Goal: Transaction & Acquisition: Book appointment/travel/reservation

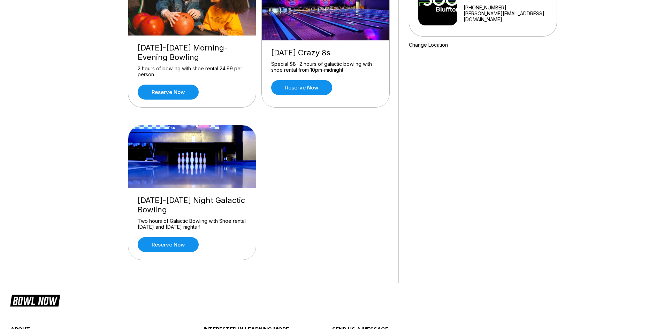
scroll to position [105, 0]
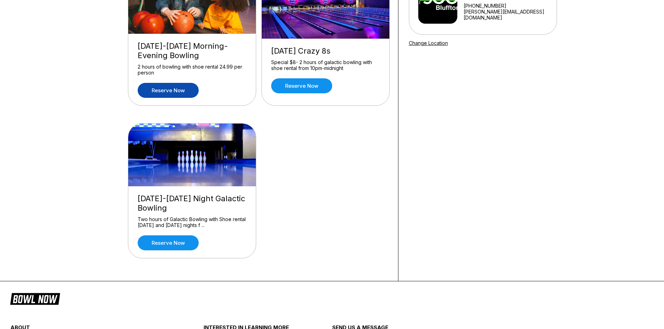
click at [170, 89] on link "Reserve now" at bounding box center [168, 90] width 61 height 15
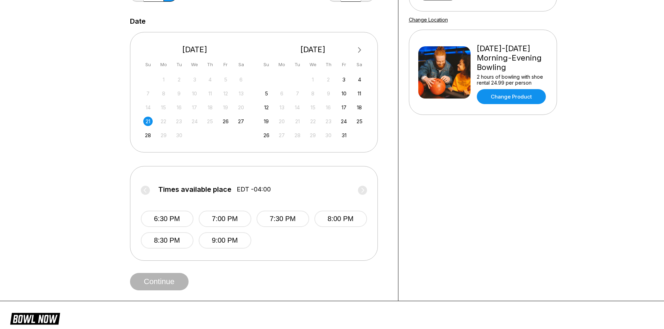
scroll to position [139, 0]
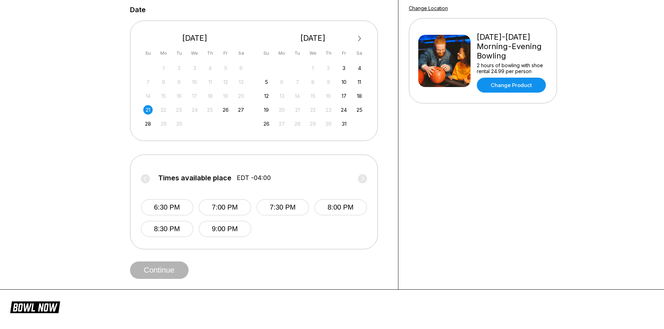
click at [147, 109] on div "21" at bounding box center [147, 109] width 9 height 9
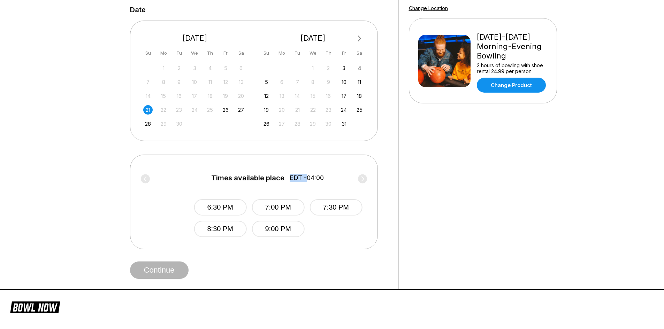
drag, startPoint x: 232, startPoint y: 176, endPoint x: 305, endPoint y: 181, distance: 73.0
click at [305, 181] on label "Times available place EDT -04:00" at bounding box center [307, 179] width 226 height 11
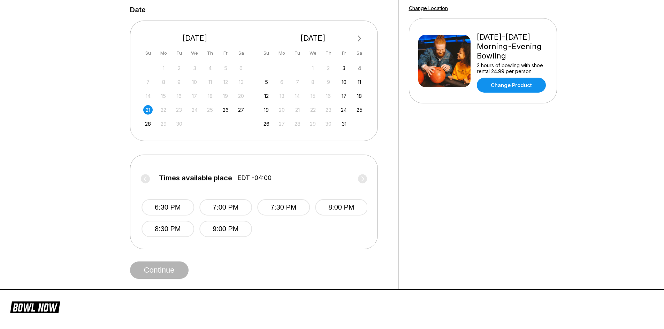
click at [287, 181] on label "Times available place EDT -04:00" at bounding box center [254, 179] width 226 height 11
click at [231, 210] on button "7:00 PM" at bounding box center [225, 207] width 53 height 16
click at [170, 269] on button "Continue" at bounding box center [159, 270] width 59 height 17
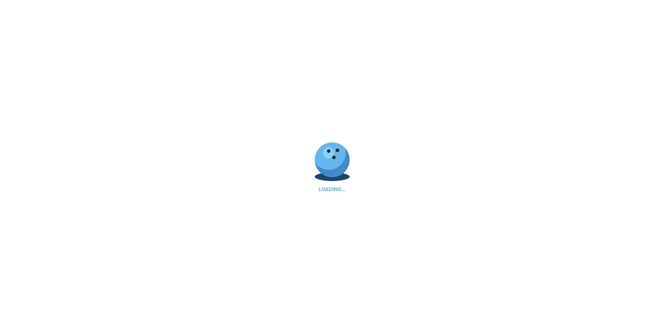
select select "**"
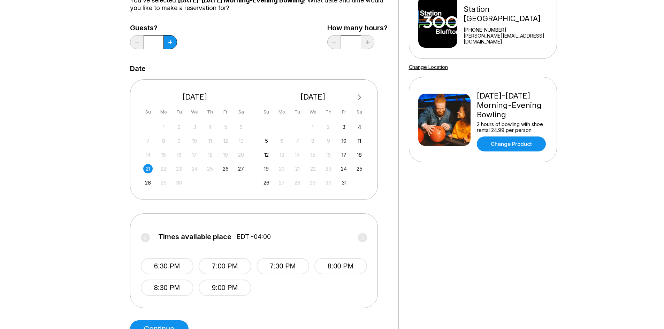
scroll to position [105, 0]
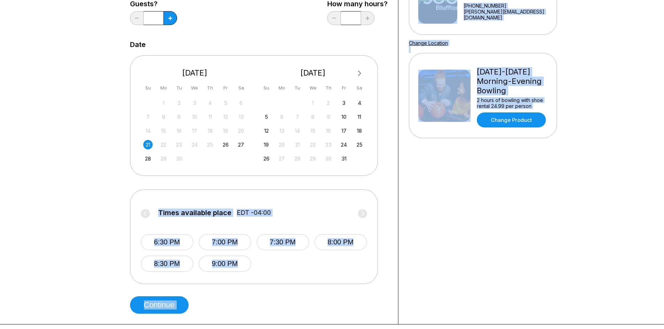
drag, startPoint x: 134, startPoint y: 201, endPoint x: 433, endPoint y: 289, distance: 311.7
click at [436, 291] on div "Choose your Date and time You’ve selected Friday-Sunday Morning-Evening Bowling…" at bounding box center [332, 126] width 453 height 396
click at [403, 278] on div "Your bowling location 4.8 Station 300 Bluffton +18438152695 logan@station300.co…" at bounding box center [482, 126] width 169 height 396
drag, startPoint x: 127, startPoint y: 200, endPoint x: 444, endPoint y: 264, distance: 323.7
click at [446, 262] on div "Choose your Date and time You’ve selected Friday-Sunday Morning-Evening Bowling…" at bounding box center [332, 126] width 453 height 396
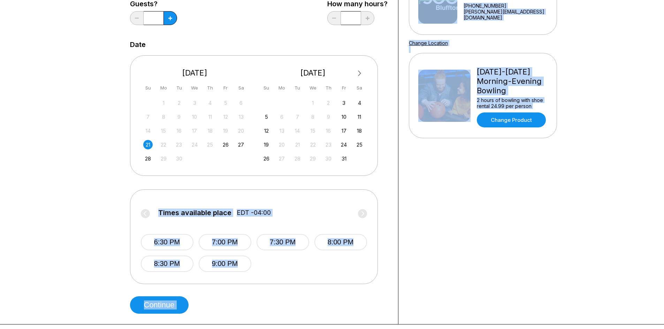
click at [312, 262] on div "6:30 PM 7:00 PM 7:30 PM 8:00 PM 8:30 PM 9:00 PM" at bounding box center [254, 246] width 226 height 52
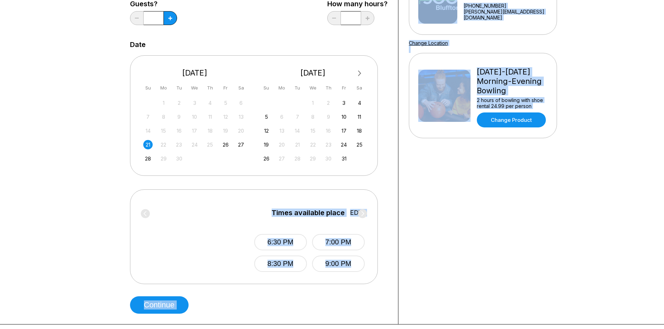
drag, startPoint x: 148, startPoint y: 211, endPoint x: 431, endPoint y: 300, distance: 296.8
click at [433, 301] on div "Choose your Date and time You’ve selected Friday-Sunday Morning-Evening Bowling…" at bounding box center [332, 126] width 453 height 396
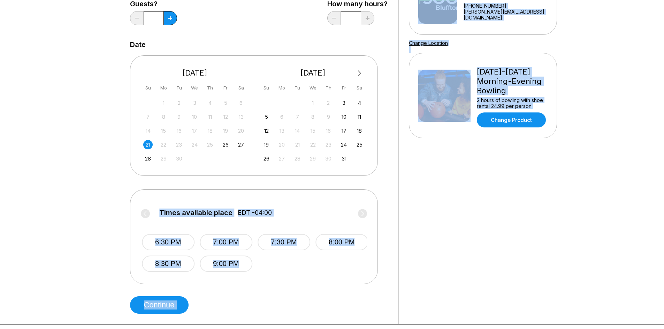
click at [155, 201] on div "Times available place EDT -04:00 6:30 PM 7:00 PM 7:30 PM 8:00 PM 8:30 PM 9:00 PM" at bounding box center [255, 236] width 226 height 72
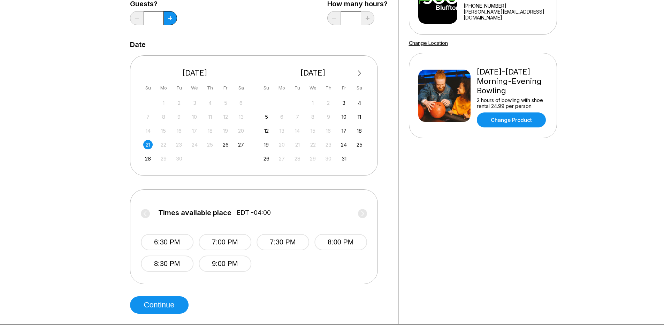
click at [124, 182] on div "Choose your Date and time You’ve selected Friday-Sunday Morning-Evening Bowling…" at bounding box center [258, 126] width 279 height 396
drag, startPoint x: 141, startPoint y: 180, endPoint x: 354, endPoint y: 279, distance: 234.4
click at [354, 279] on div "Choose your Date and time You’ve selected Friday-Sunday Morning-Evening Bowling…" at bounding box center [258, 126] width 257 height 376
click at [413, 269] on div "Your bowling location 4.8 Station 300 Bluffton +18438152695 logan@station300.co…" at bounding box center [482, 126] width 169 height 396
drag, startPoint x: 157, startPoint y: 199, endPoint x: 364, endPoint y: 289, distance: 225.2
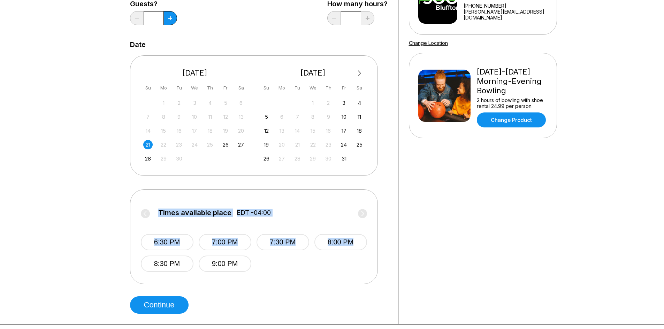
click at [364, 289] on div "Choose your Date and time You’ve selected Friday-Sunday Morning-Evening Bowling…" at bounding box center [258, 126] width 257 height 376
click at [348, 295] on div "Choose your Date and time You’ve selected Friday-Sunday Morning-Evening Bowling…" at bounding box center [258, 126] width 257 height 376
drag, startPoint x: 143, startPoint y: 182, endPoint x: 333, endPoint y: 309, distance: 229.1
click at [331, 314] on div "Choose your Date and time You’ve selected Friday-Sunday Morning-Evening Bowling…" at bounding box center [258, 126] width 279 height 396
click at [359, 297] on div "Choose your Date and time You’ve selected Friday-Sunday Morning-Evening Bowling…" at bounding box center [258, 126] width 257 height 376
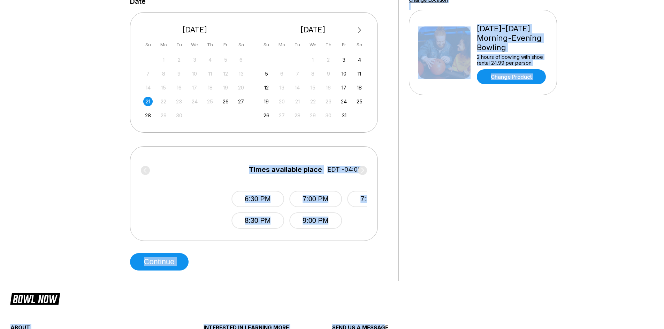
scroll to position [156, 0]
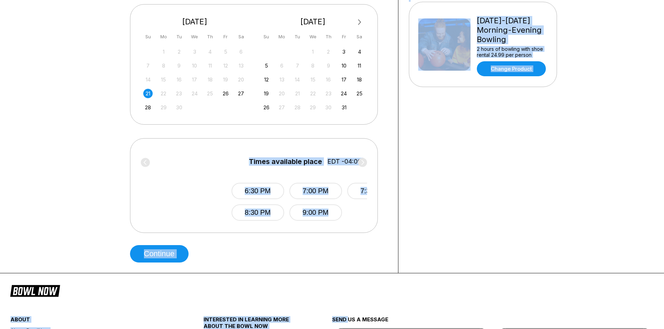
drag, startPoint x: 157, startPoint y: 205, endPoint x: 241, endPoint y: 266, distance: 104.0
click at [289, 289] on div "Choose your Date and time You’ve selected Friday-Sunday Morning-Evening Bowling…" at bounding box center [332, 146] width 664 height 605
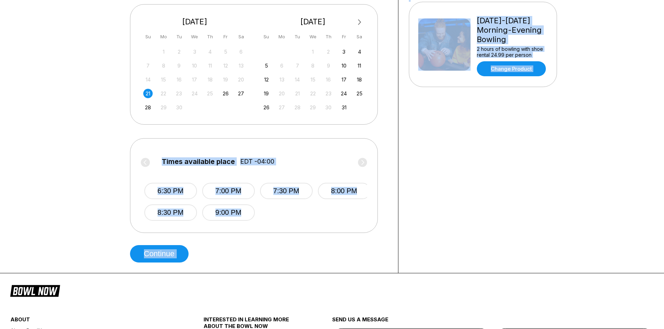
click at [274, 252] on div "Choose your Date and time You’ve selected Friday-Sunday Morning-Evening Bowling…" at bounding box center [258, 75] width 257 height 376
click at [288, 252] on div "Choose your Date and time You’ve selected Friday-Sunday Morning-Evening Bowling…" at bounding box center [258, 75] width 257 height 376
click at [278, 234] on div "Choose your Date and time You’ve selected Friday-Sunday Morning-Evening Bowling…" at bounding box center [258, 75] width 257 height 376
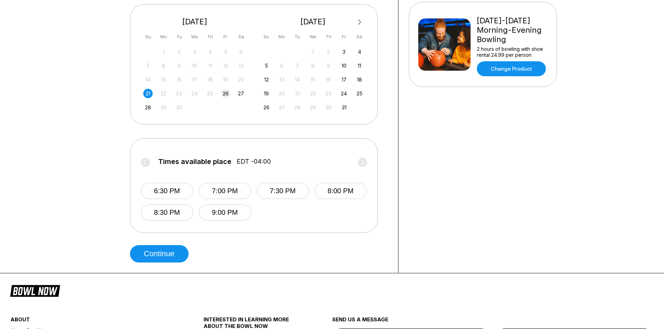
click at [225, 91] on div "26" at bounding box center [225, 93] width 9 height 9
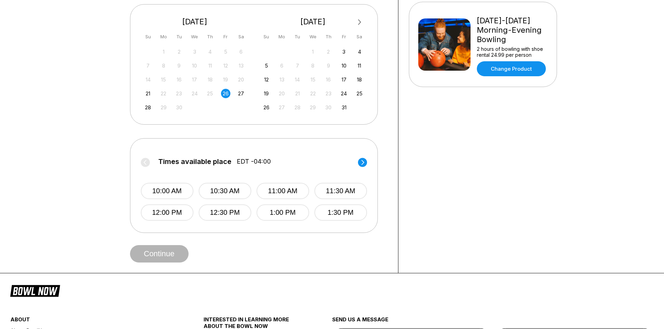
click at [359, 163] on circle at bounding box center [362, 162] width 9 height 9
click at [362, 162] on circle at bounding box center [362, 162] width 9 height 9
click at [463, 169] on div "Your bowling location 4.8 Station 300 Bluffton +18438152695 logan@station300.co…" at bounding box center [482, 75] width 169 height 396
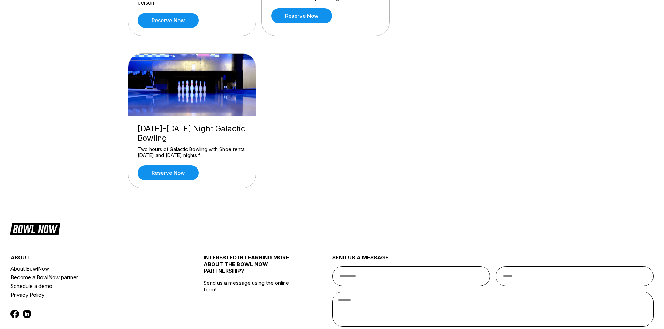
scroll to position [233, 0]
